Goal: Check status: Check status

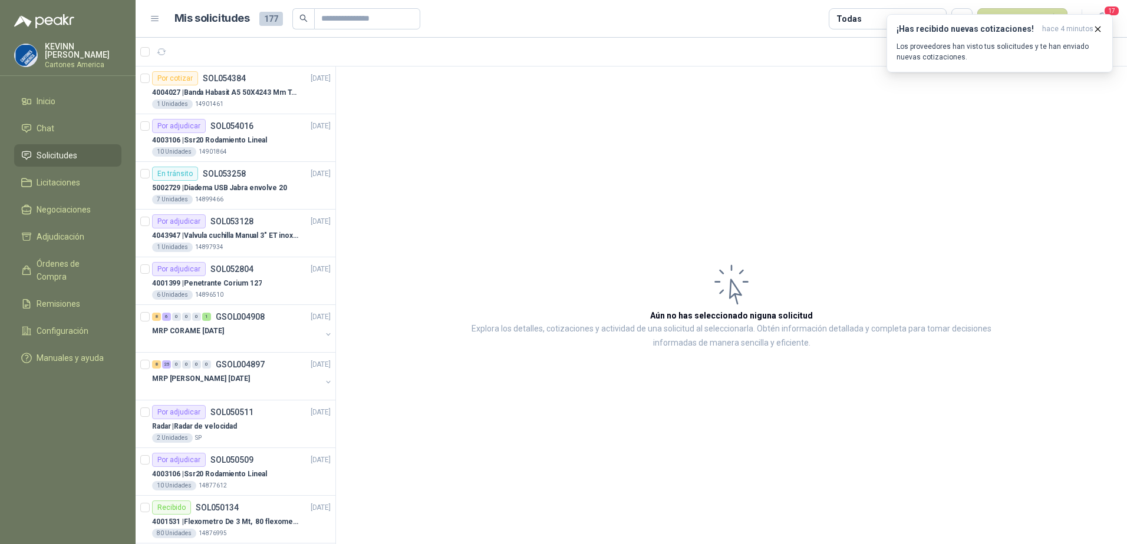
click at [54, 151] on span "Solicitudes" at bounding box center [57, 155] width 41 height 13
click at [256, 93] on p "4004027 | Banda Habasit A5 50X4243 Mm Tension -2%" at bounding box center [225, 92] width 147 height 11
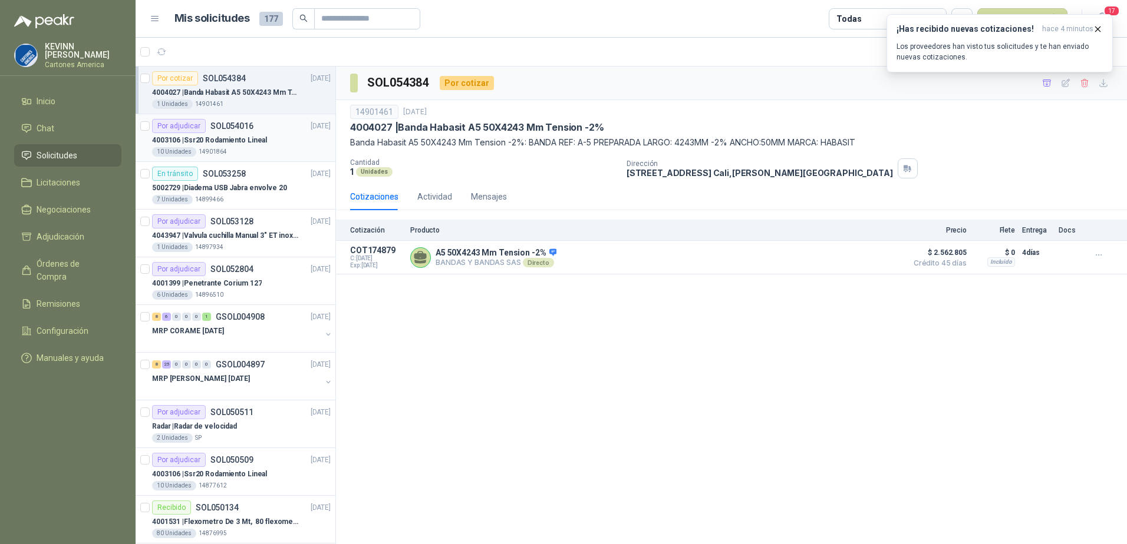
click at [233, 147] on div "10 Unidades 14901864" at bounding box center [241, 151] width 179 height 9
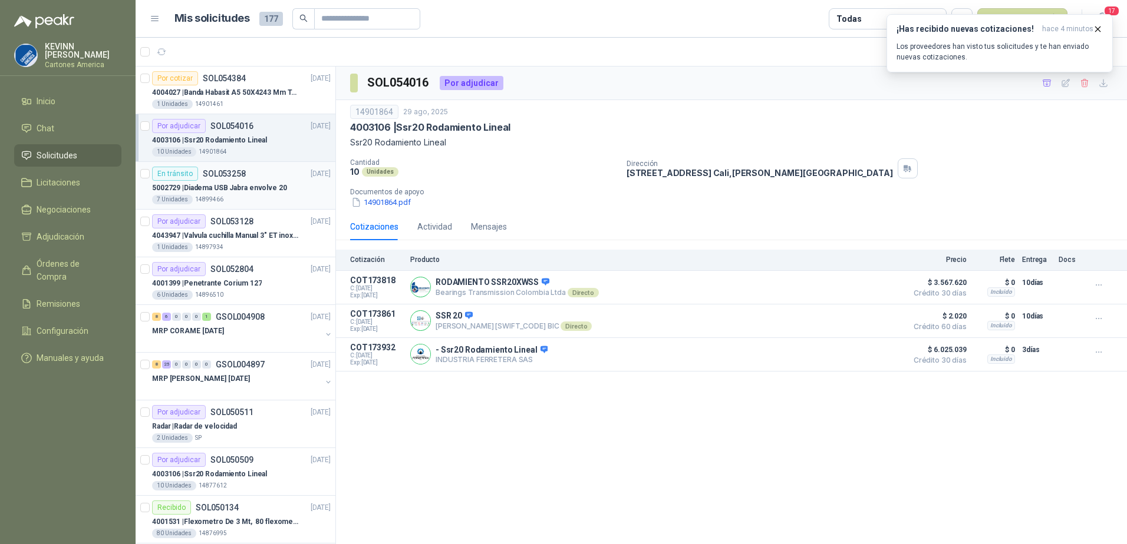
click at [225, 197] on div "7 Unidades 14899466" at bounding box center [241, 199] width 179 height 9
